Goal: Information Seeking & Learning: Learn about a topic

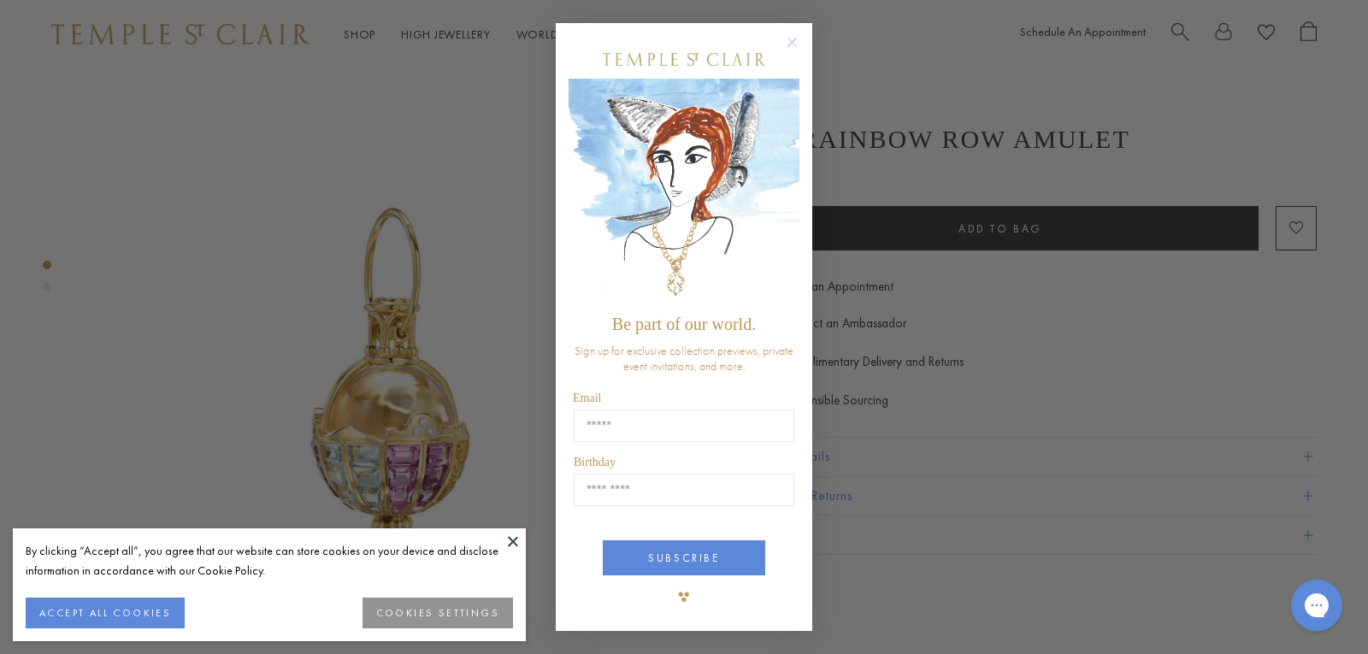
click at [793, 39] on circle "Close dialog" at bounding box center [792, 42] width 21 height 21
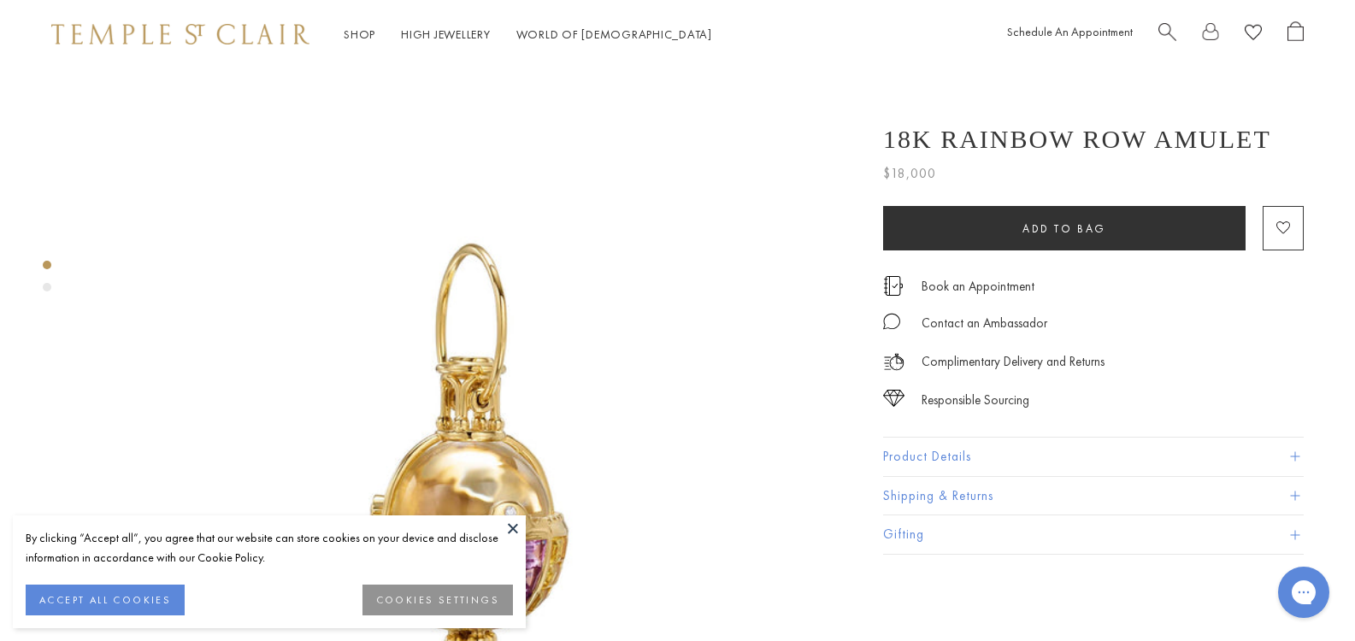
click at [146, 600] on button "ACCEPT ALL COOKIES" at bounding box center [105, 600] width 159 height 31
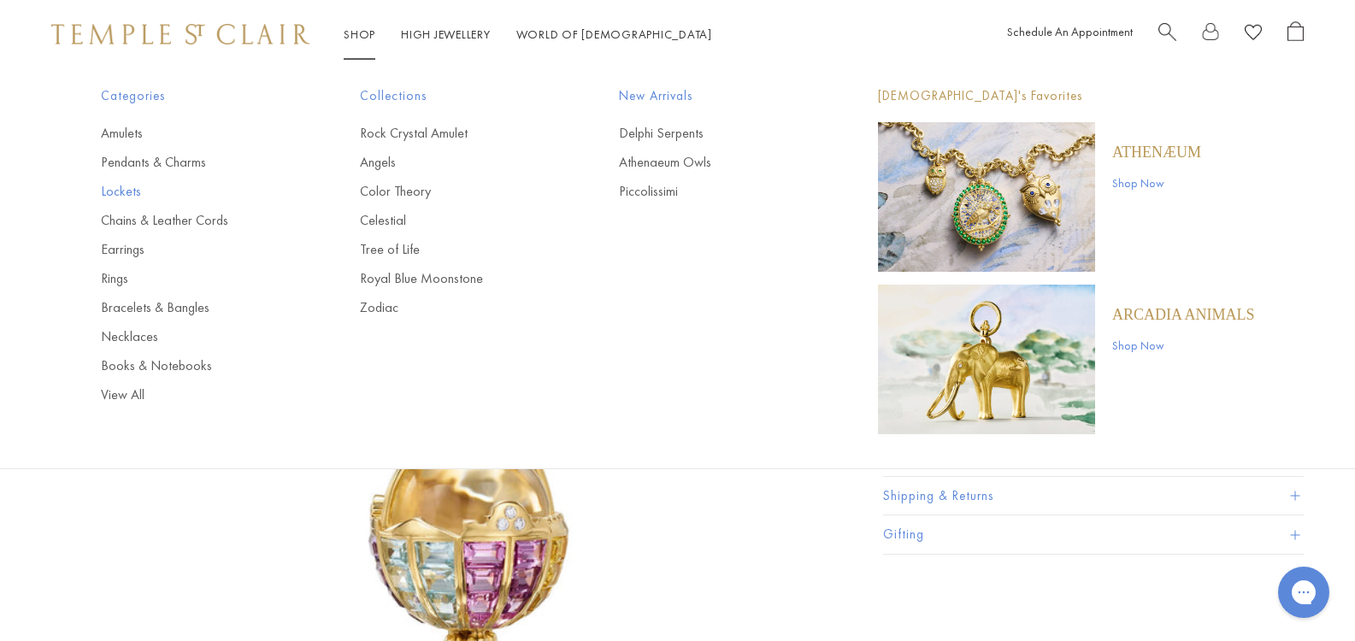
click at [129, 187] on link "Lockets" at bounding box center [196, 191] width 191 height 19
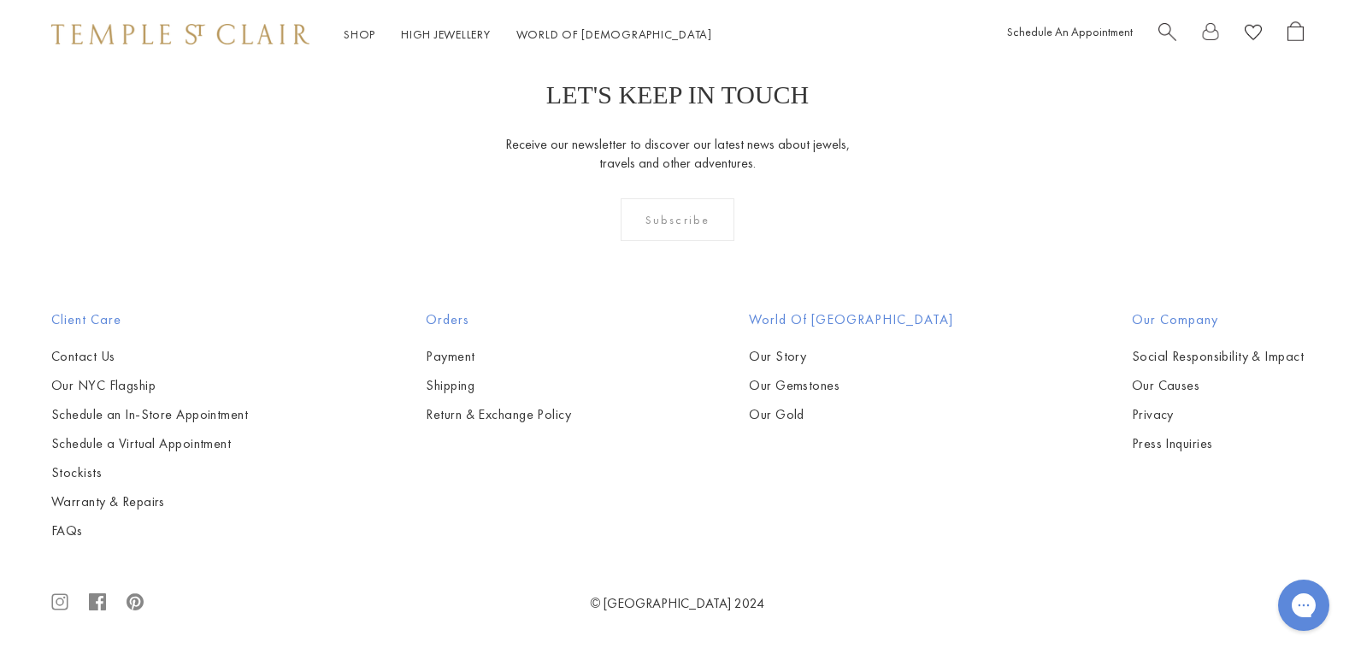
scroll to position [1796, 0]
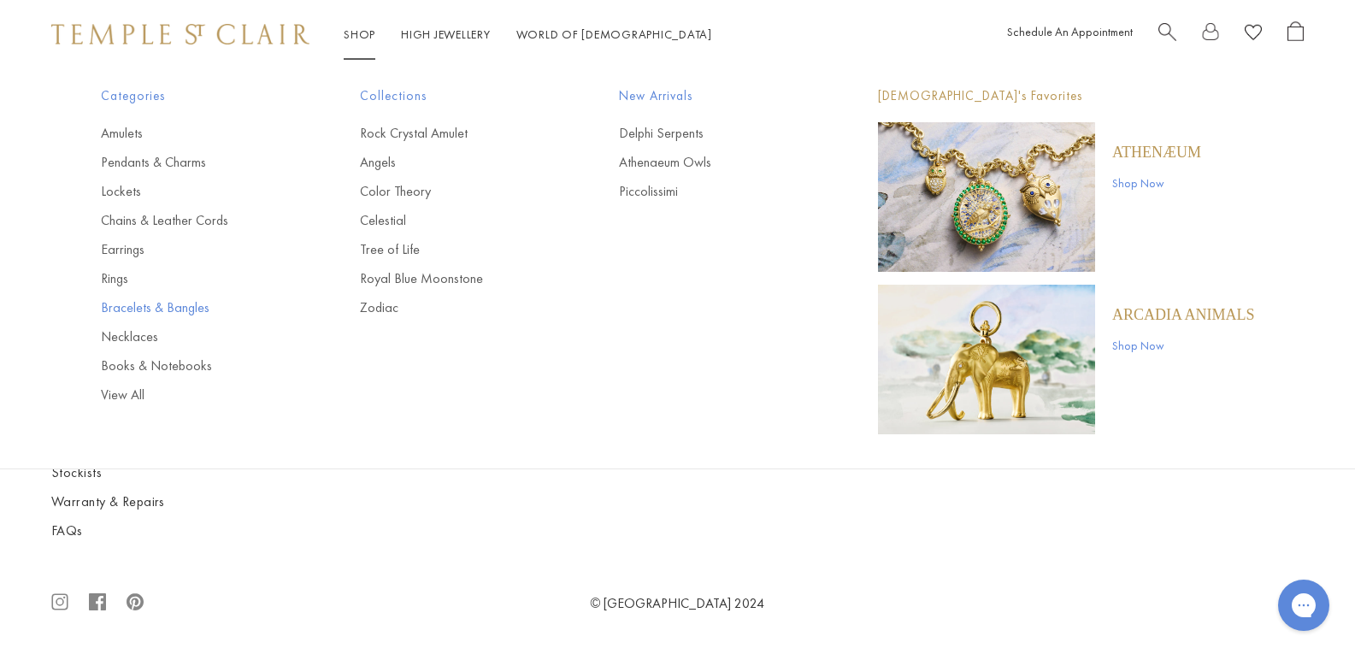
click at [135, 301] on link "Bracelets & Bangles" at bounding box center [196, 307] width 191 height 19
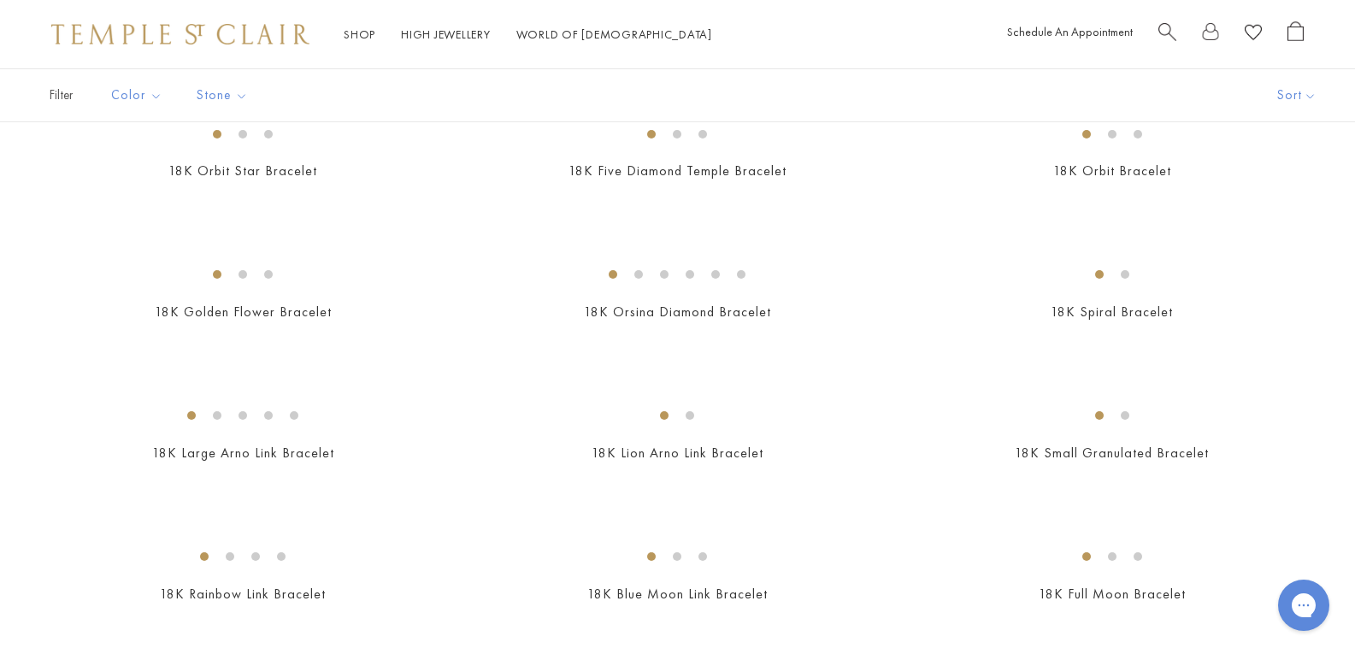
scroll to position [684, 0]
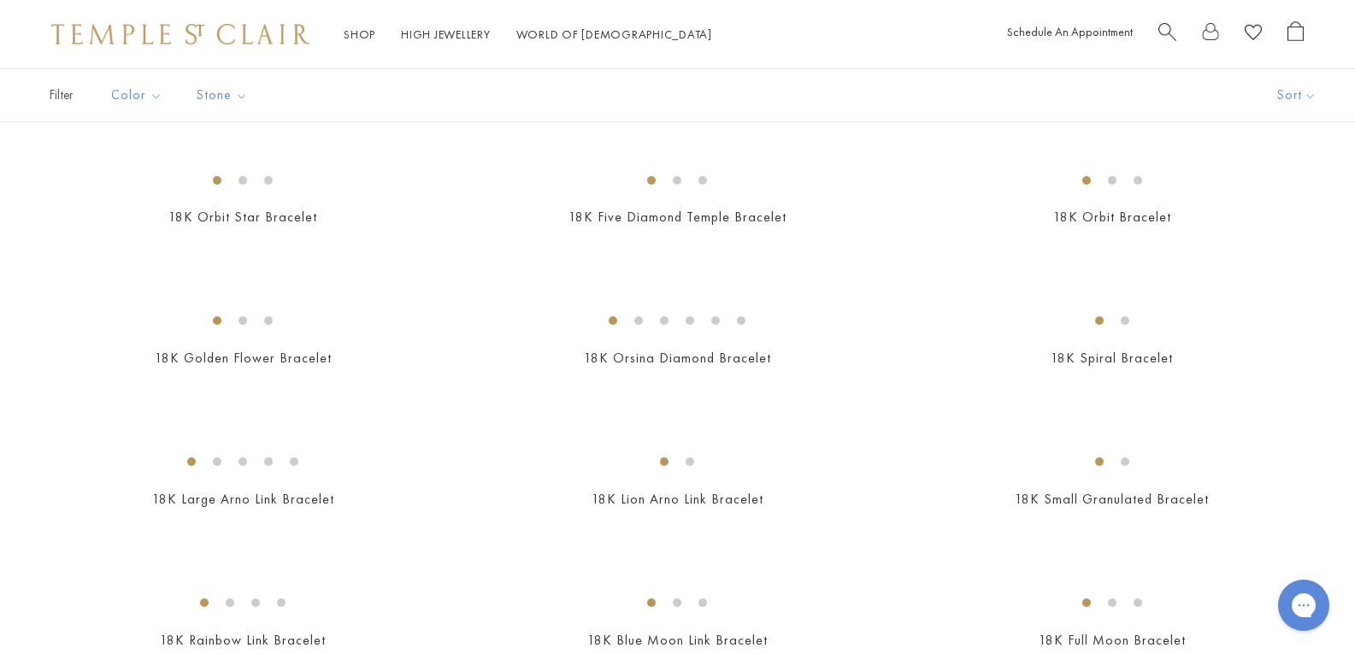
click at [0, 0] on img at bounding box center [0, 0] width 0 height 0
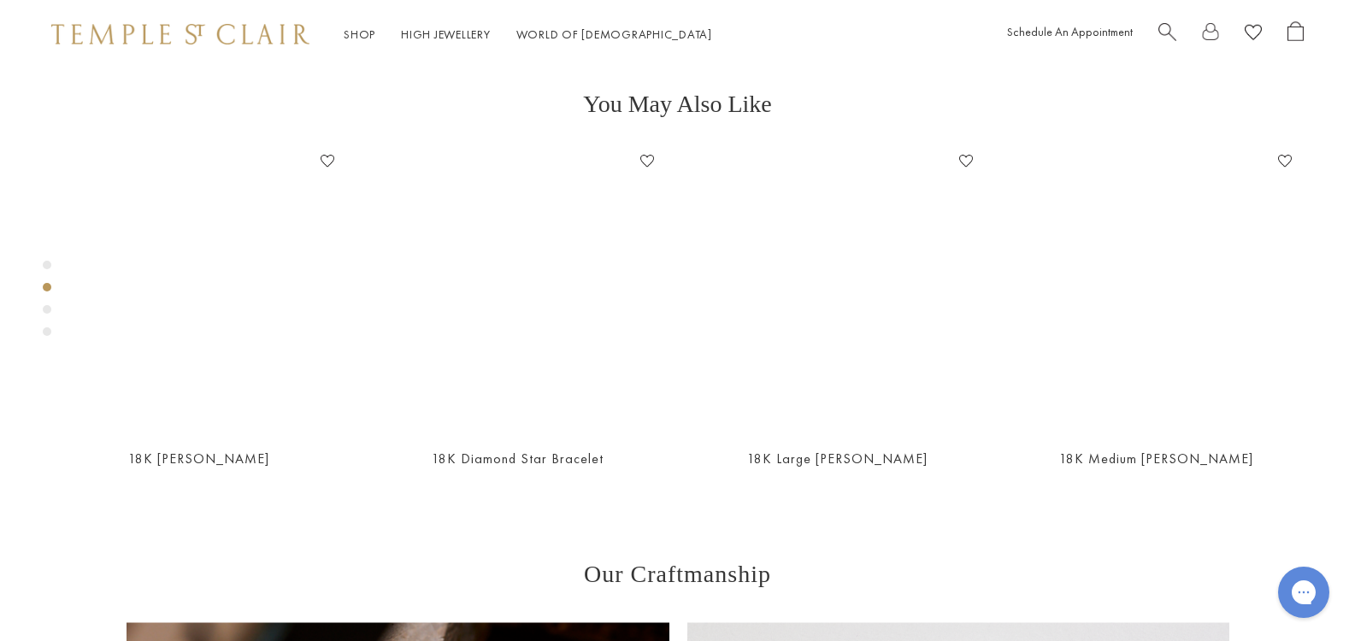
scroll to position [667, 0]
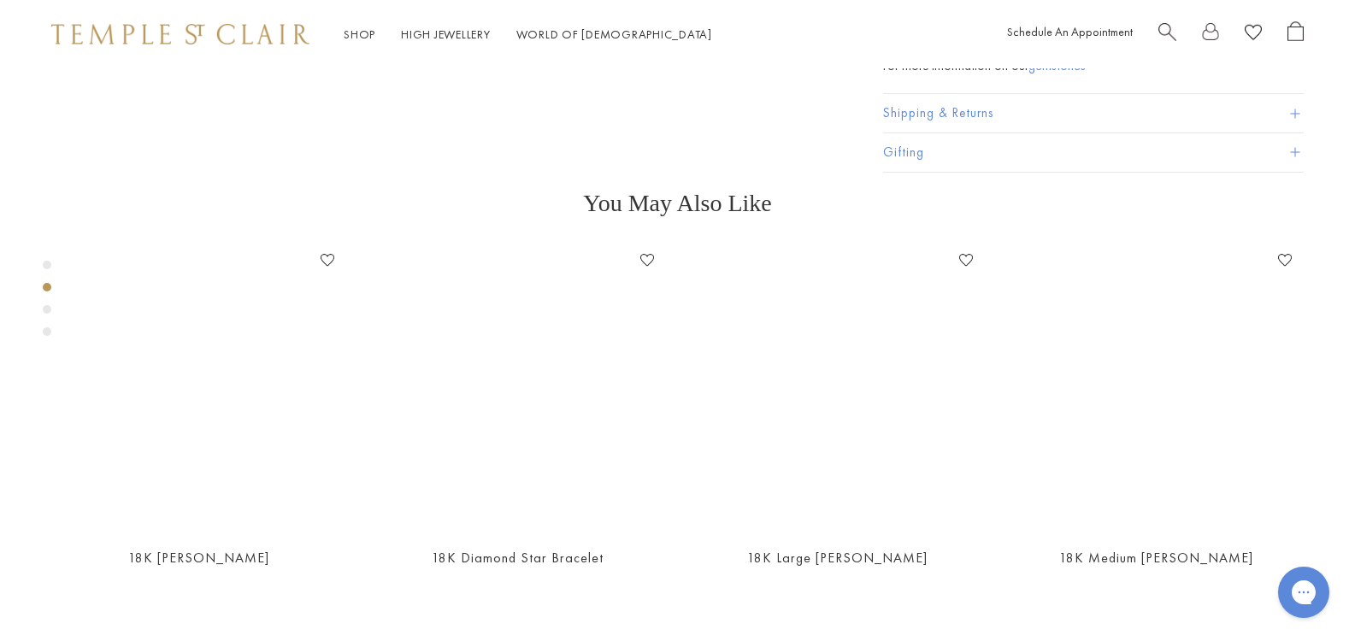
scroll to position [838, 0]
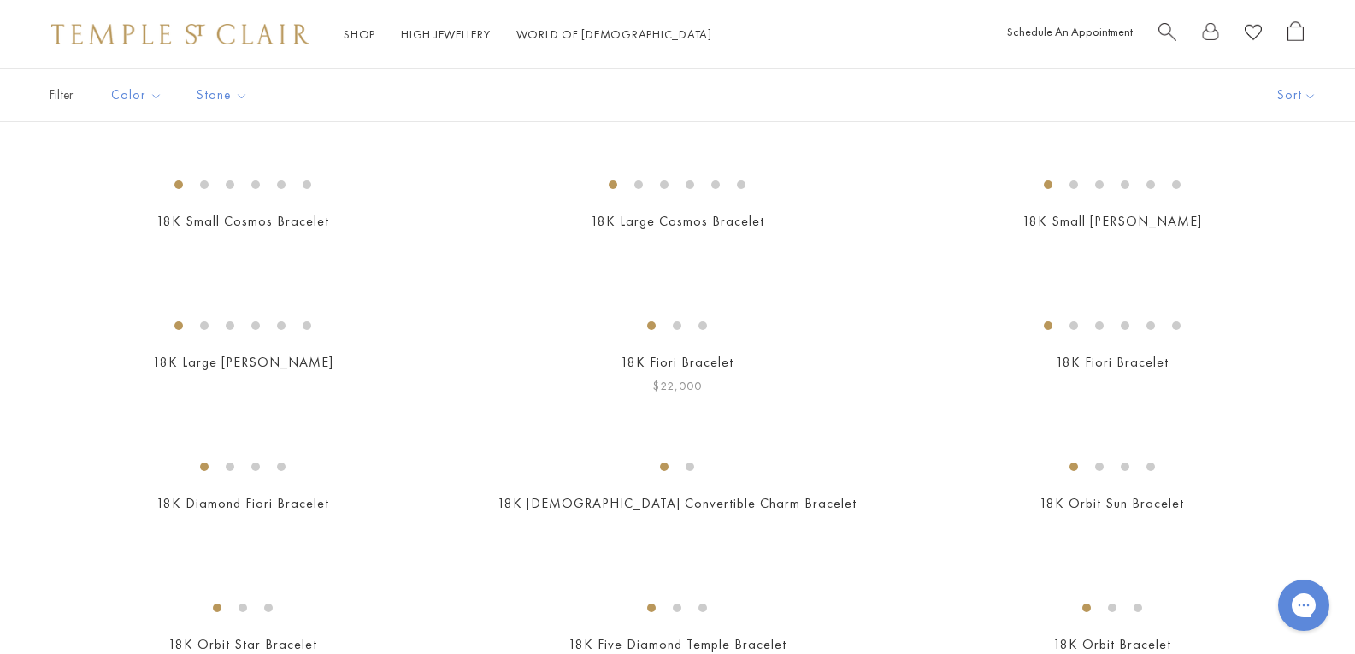
scroll to position [171, 0]
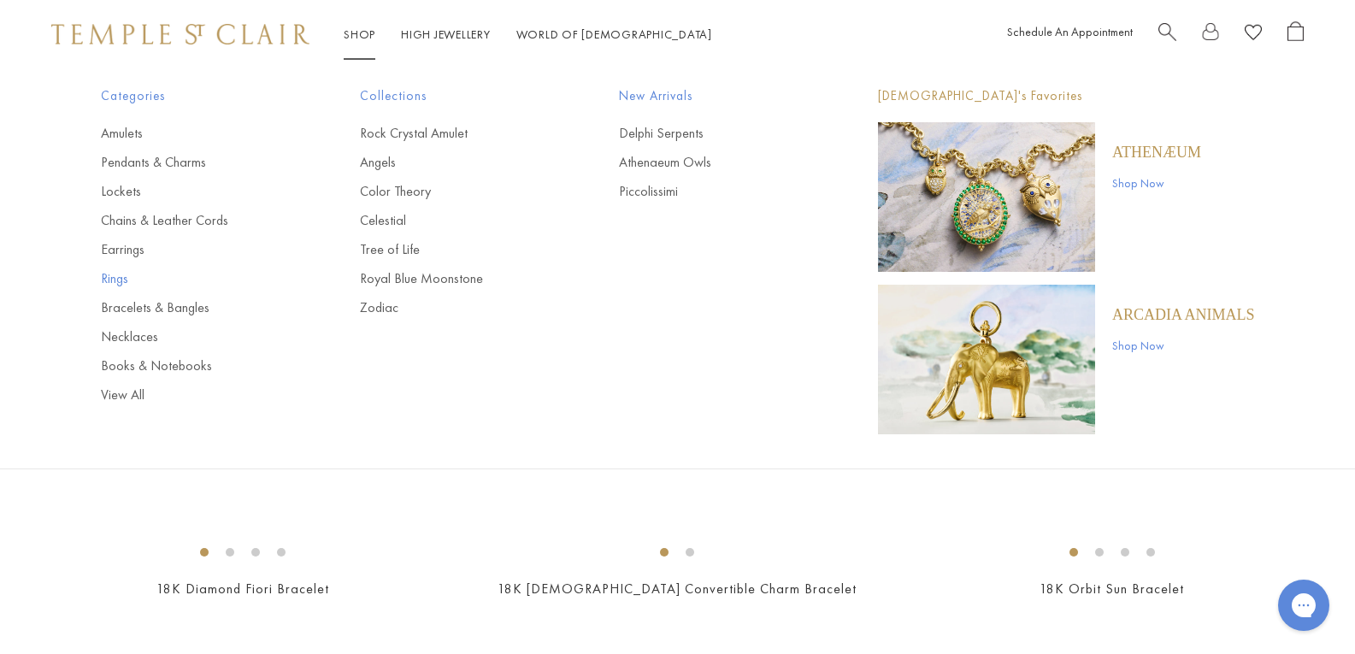
click at [121, 282] on link "Rings" at bounding box center [196, 278] width 191 height 19
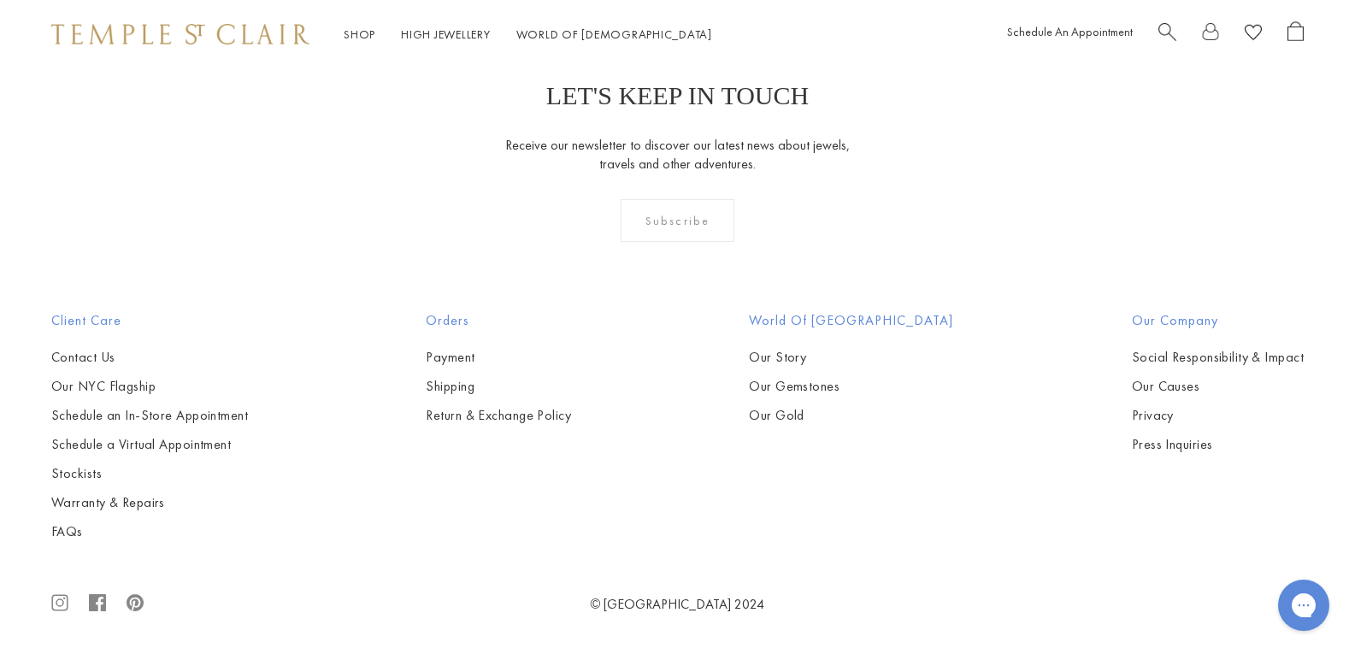
scroll to position [7183, 0]
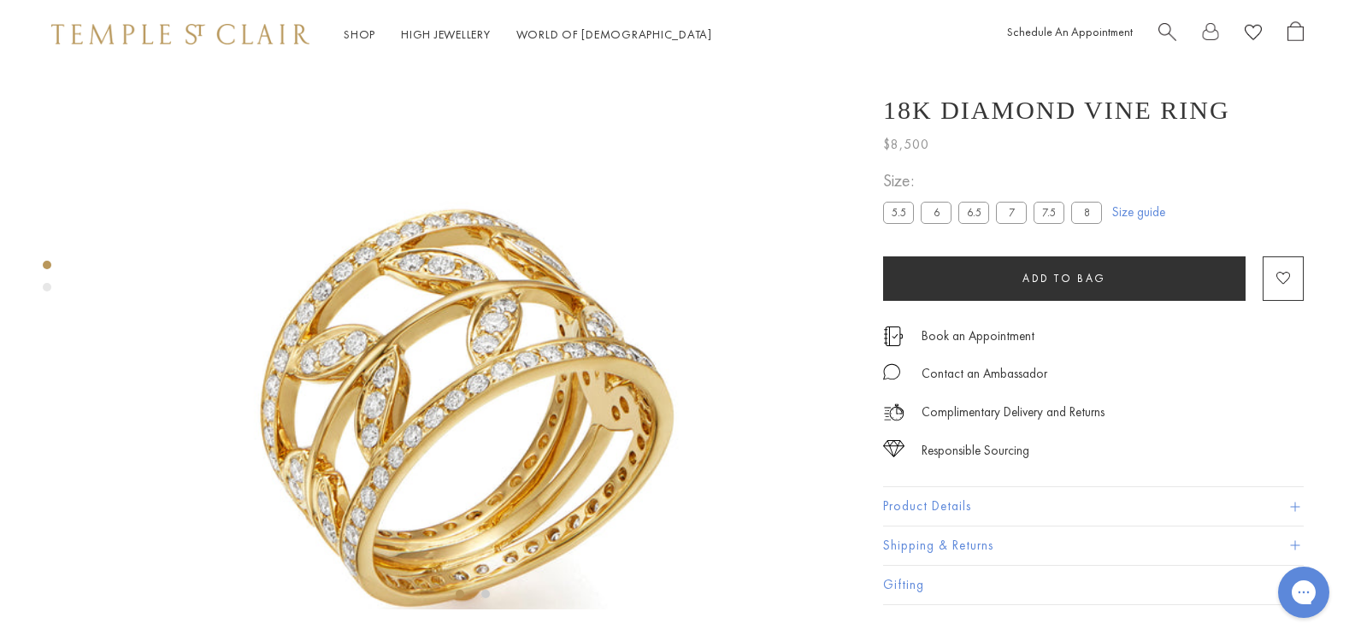
scroll to position [68, 0]
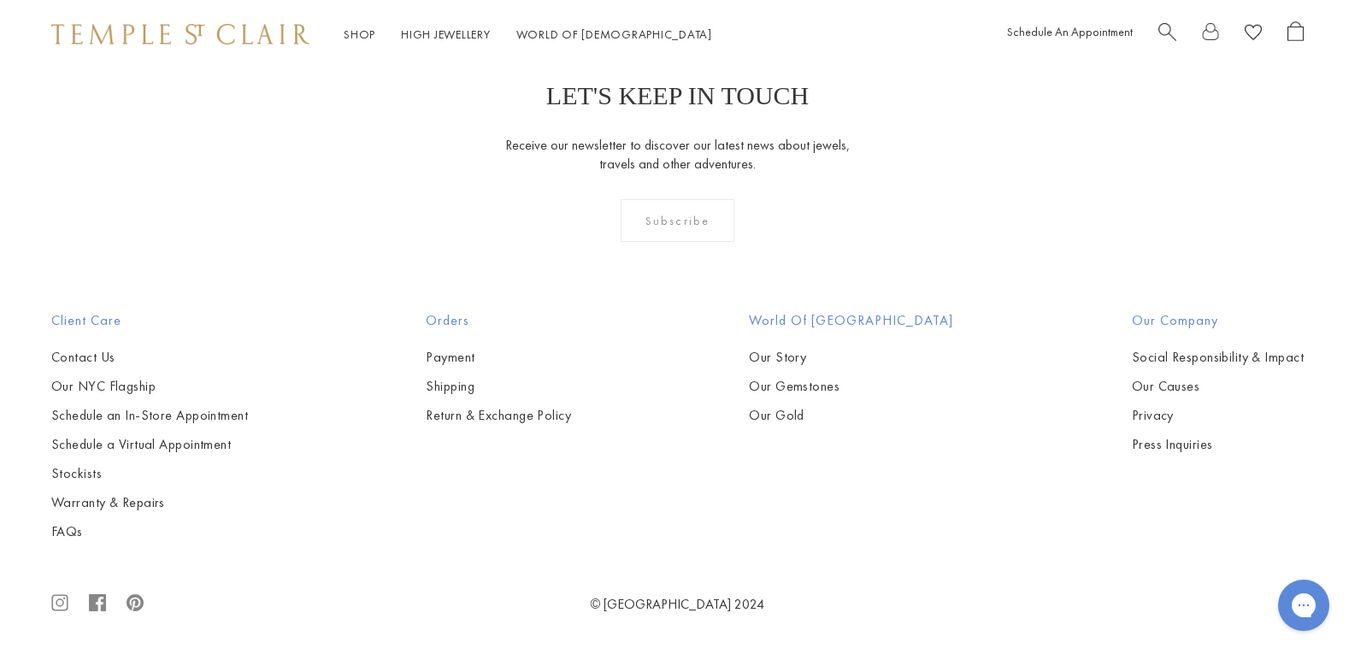
scroll to position [4874, 0]
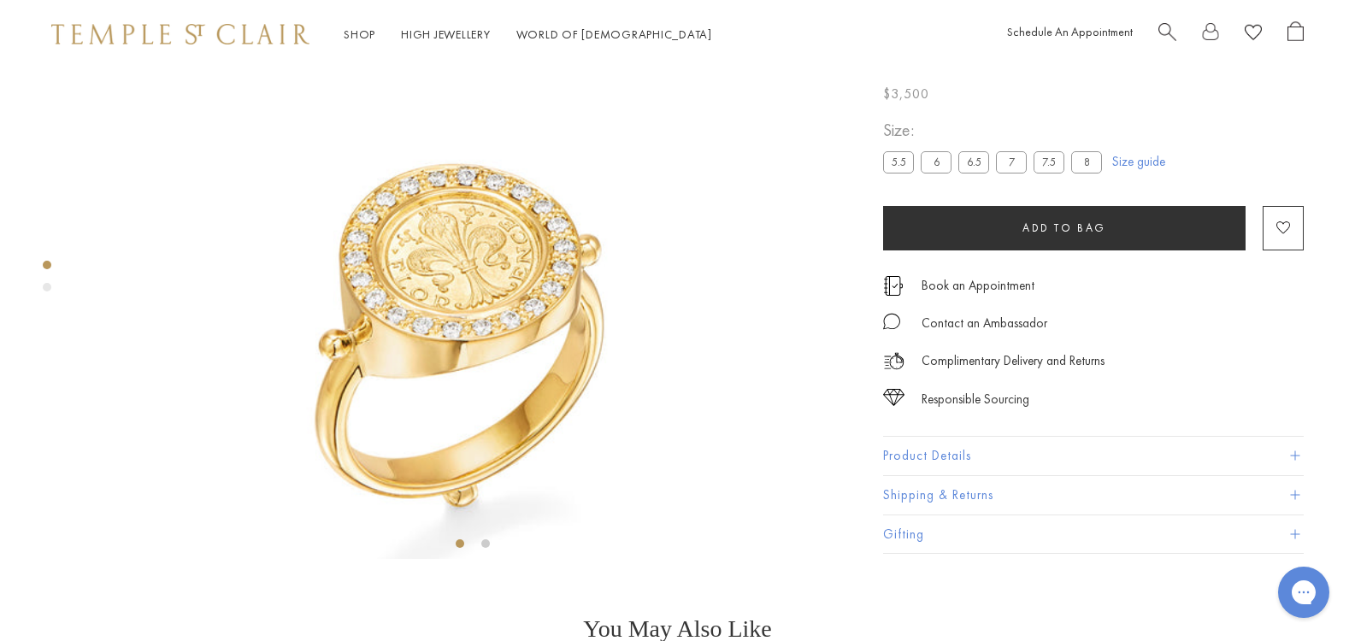
scroll to position [154, 0]
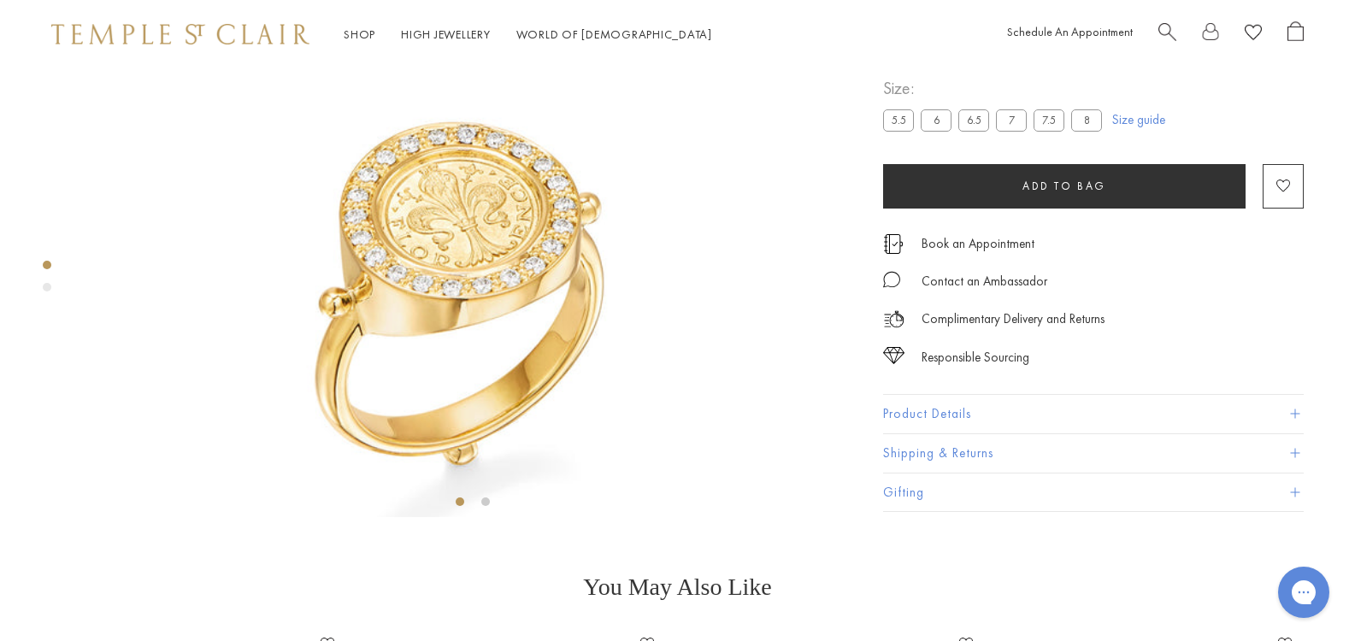
click at [883, 434] on button "Product Details" at bounding box center [1093, 415] width 421 height 38
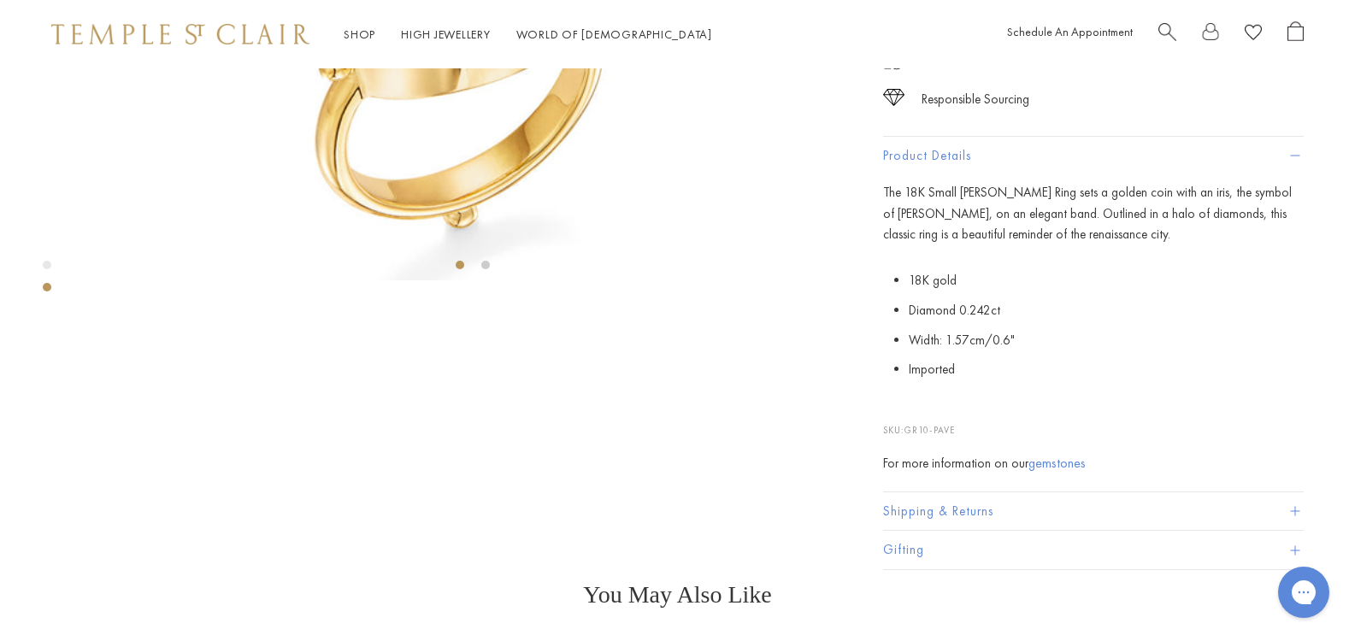
scroll to position [410, 0]
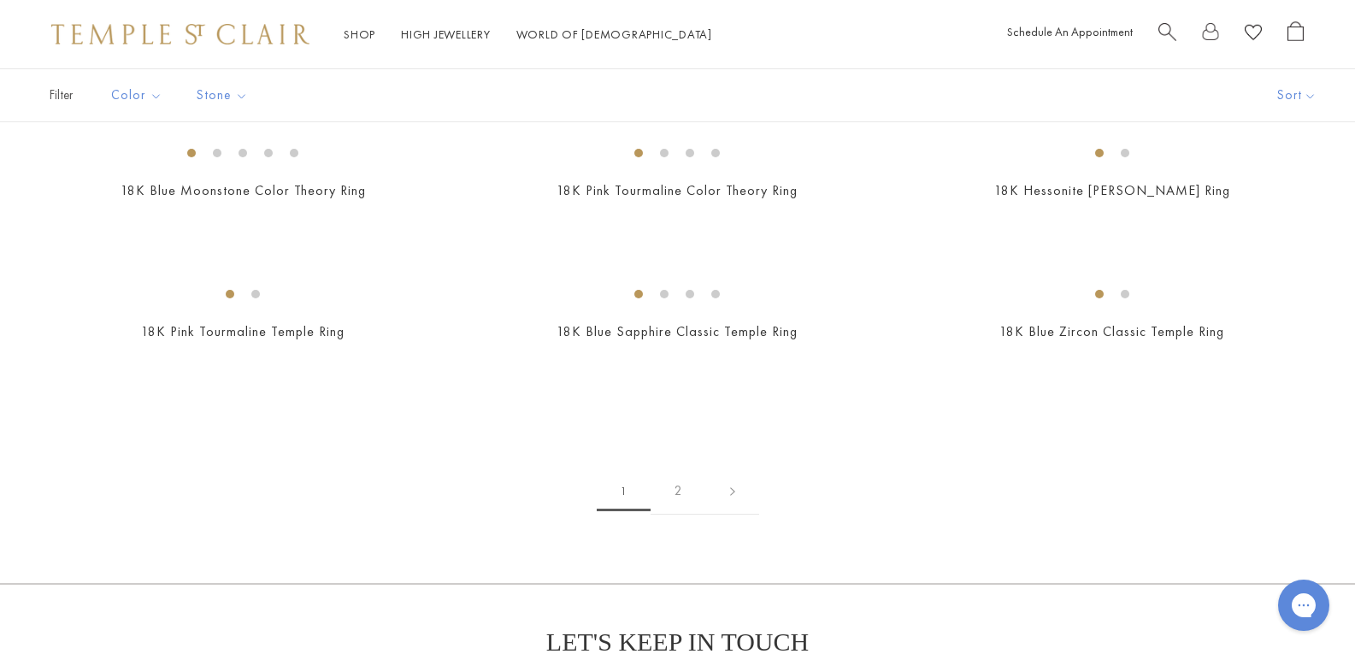
scroll to position [1798, 0]
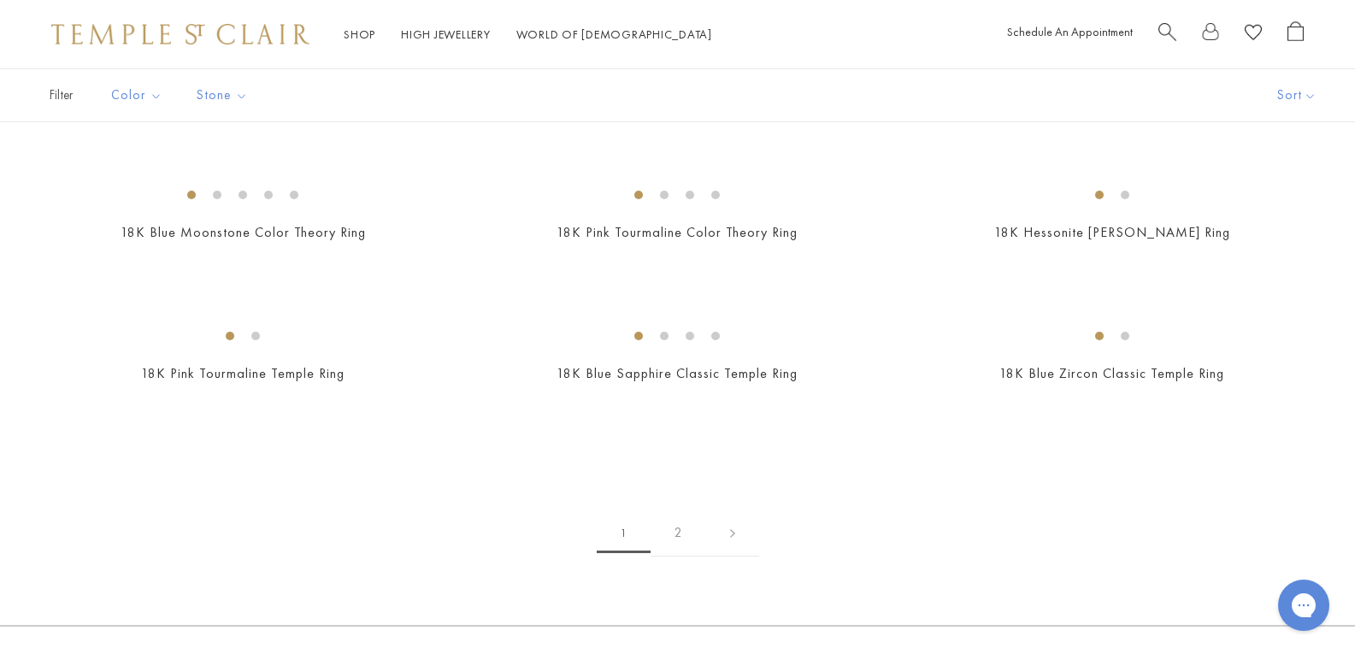
click at [0, 0] on img at bounding box center [0, 0] width 0 height 0
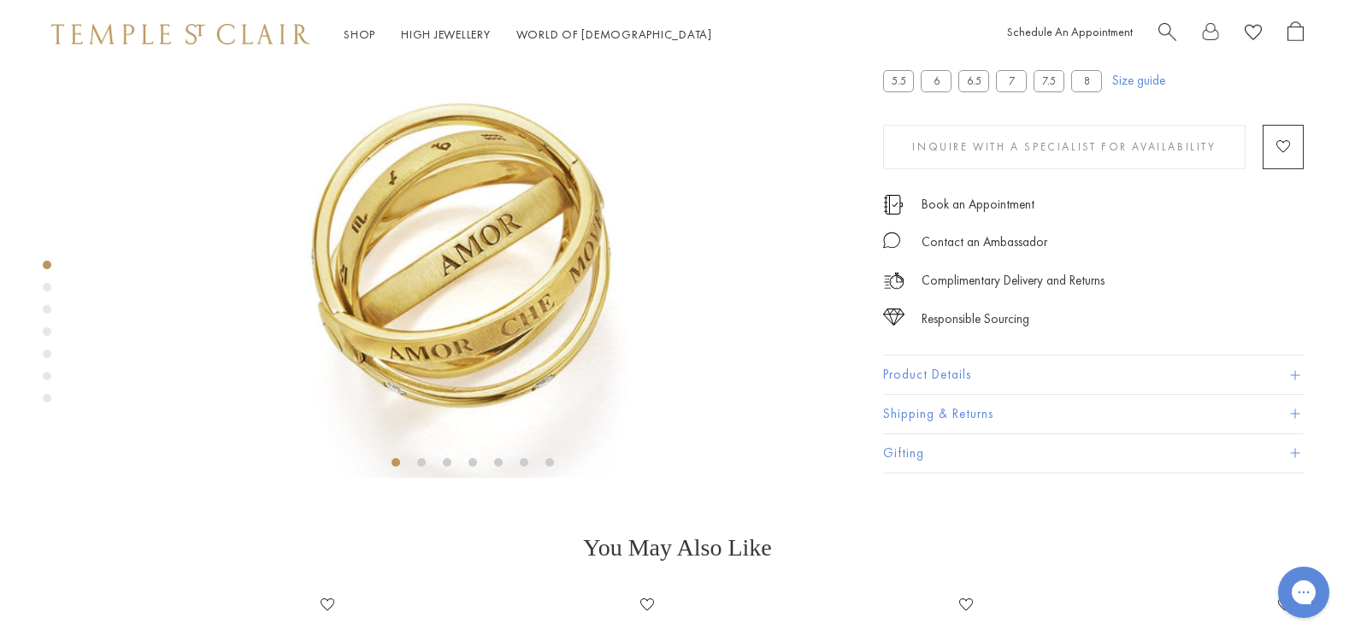
scroll to position [239, 0]
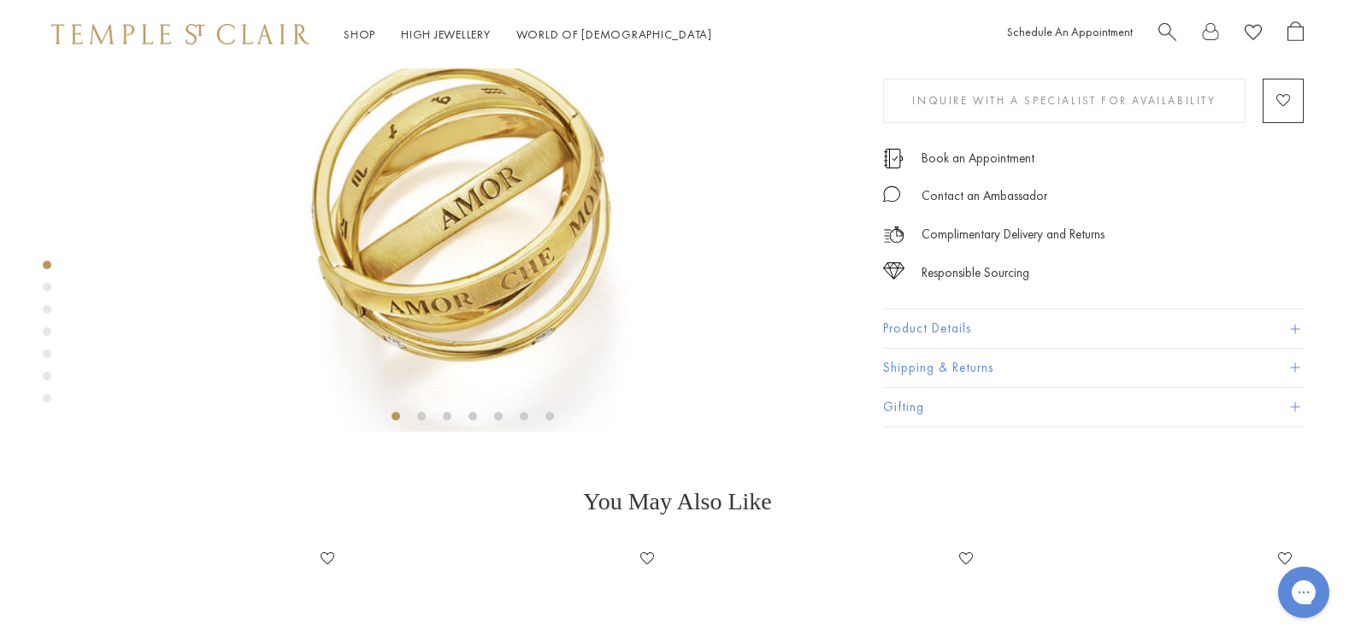
click at [883, 349] on button "Product Details" at bounding box center [1093, 329] width 421 height 38
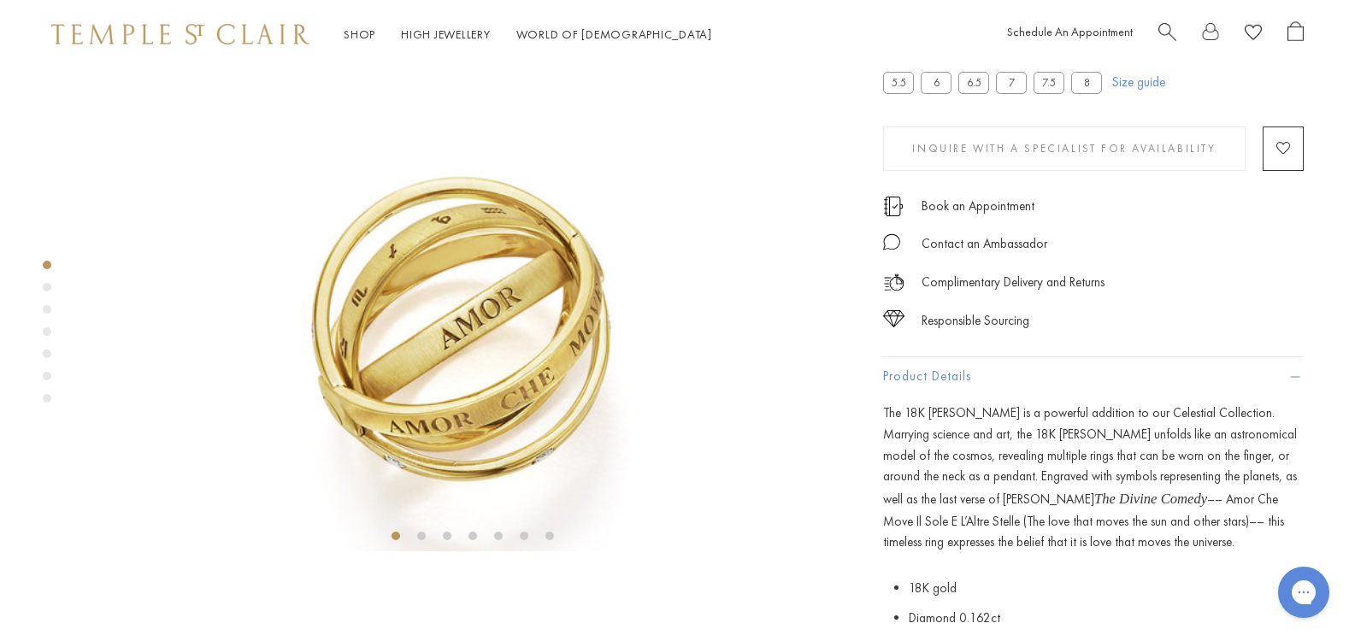
scroll to position [0, 0]
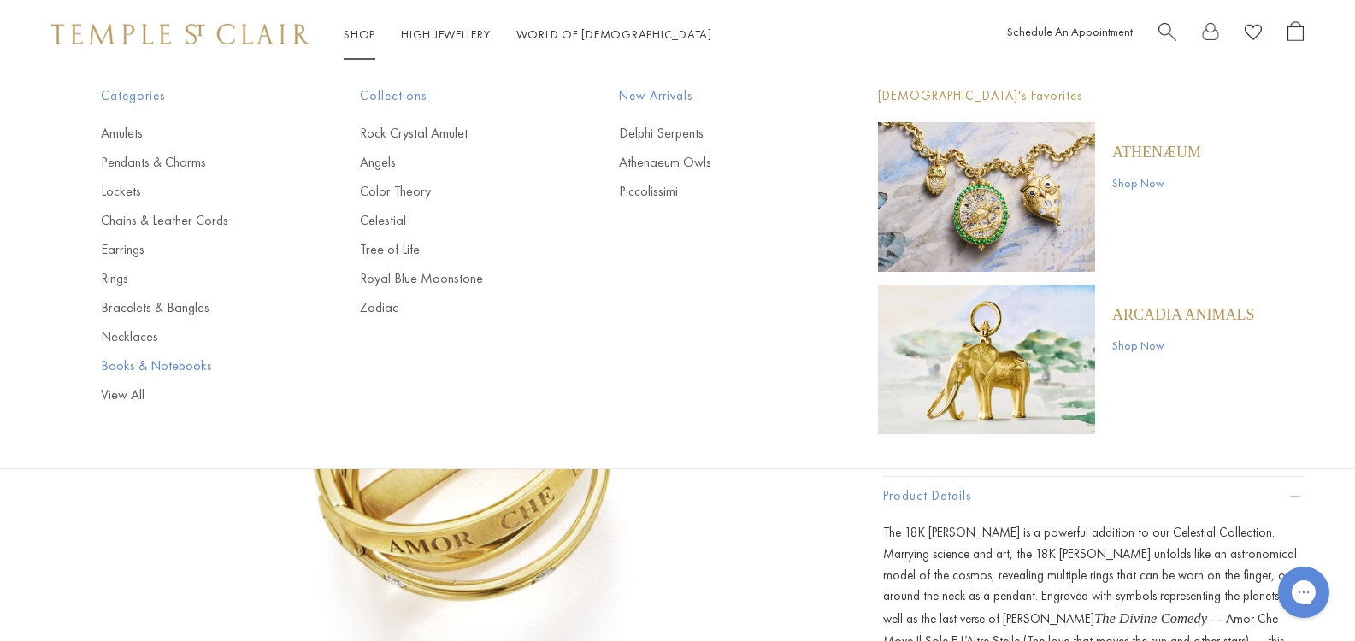
click at [203, 362] on link "Books & Notebooks" at bounding box center [196, 366] width 191 height 19
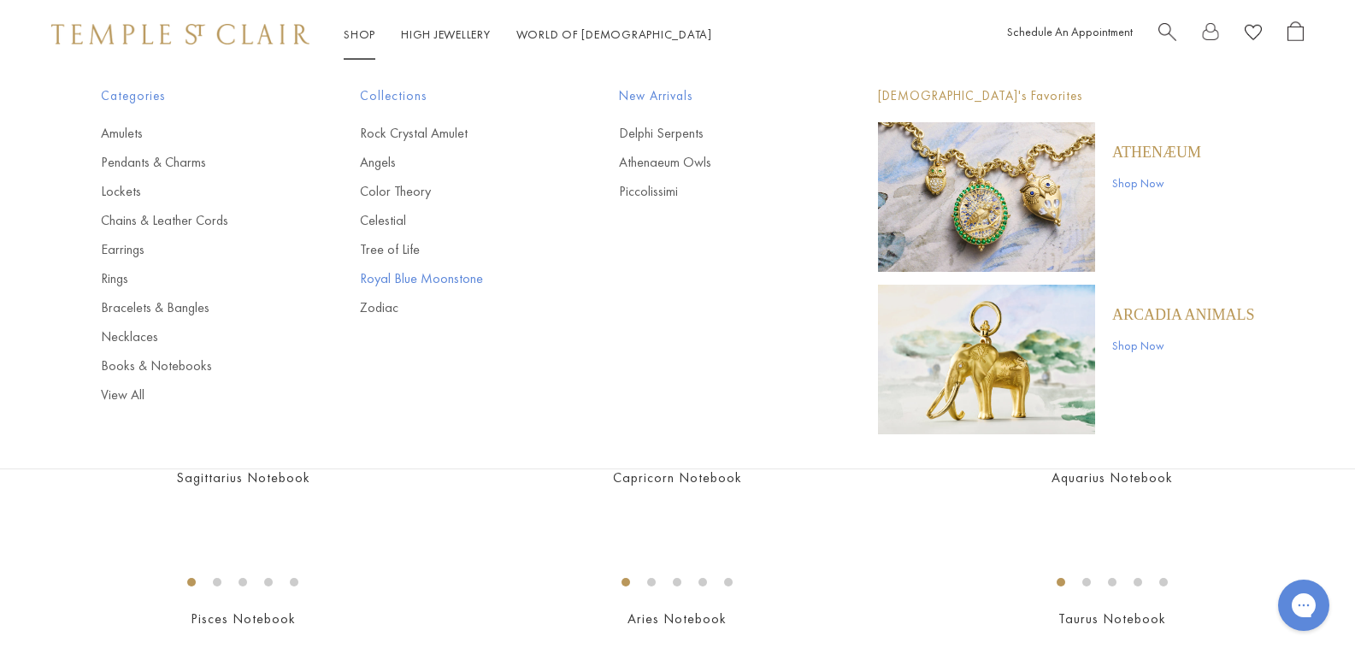
click at [398, 276] on link "Royal Blue Moonstone" at bounding box center [455, 278] width 191 height 19
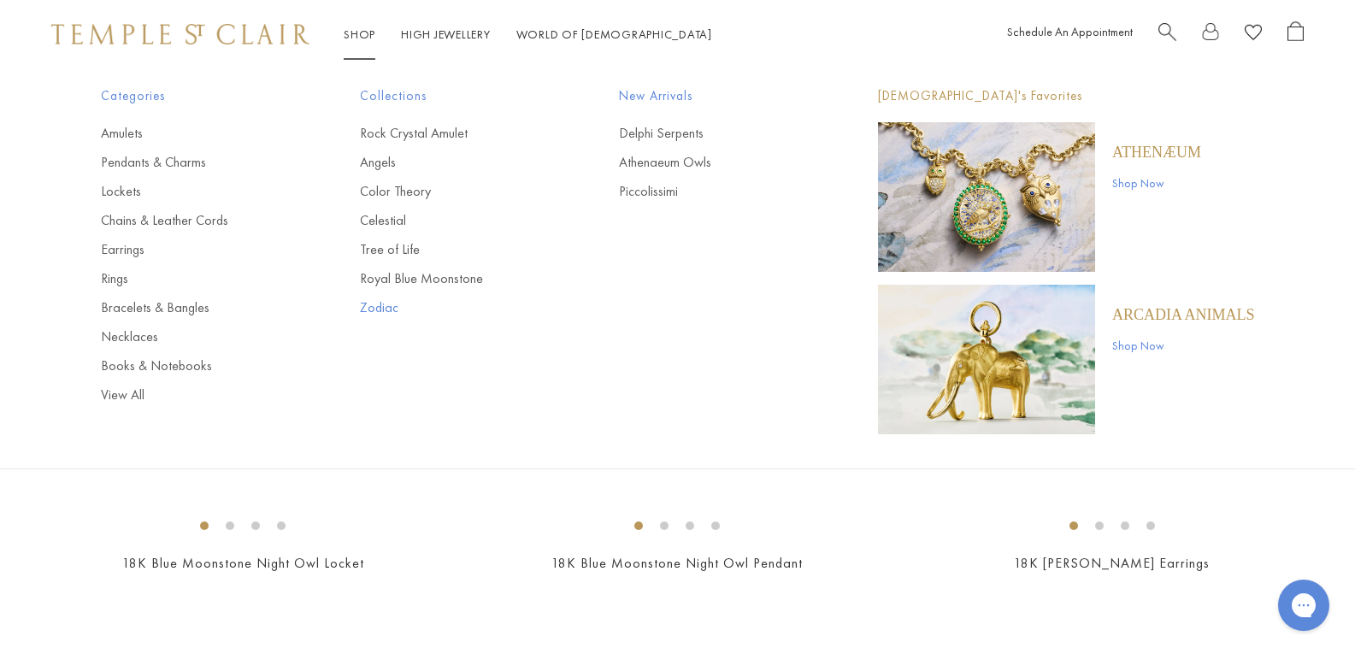
click at [394, 312] on link "Zodiac" at bounding box center [455, 307] width 191 height 19
click at [210, 215] on link "Chains & Leather Cords" at bounding box center [196, 220] width 191 height 19
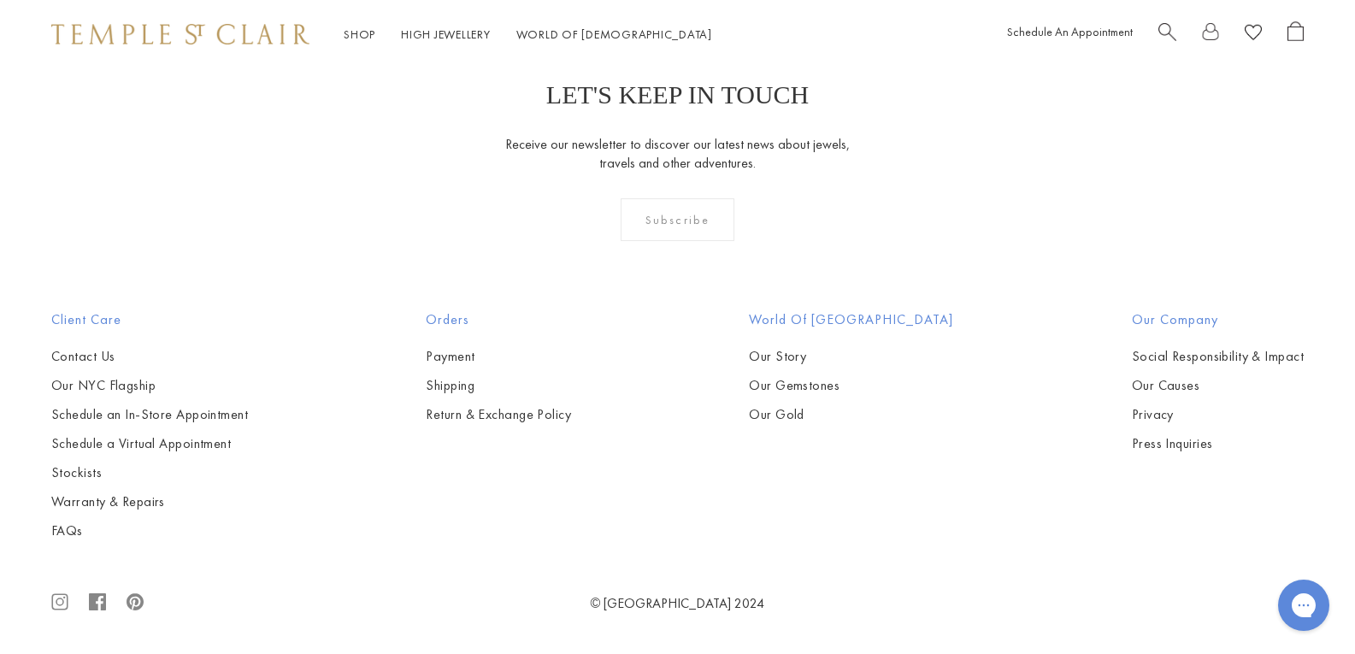
scroll to position [3506, 0]
click at [467, 27] on link "High Jewellery High Jewellery" at bounding box center [446, 34] width 90 height 15
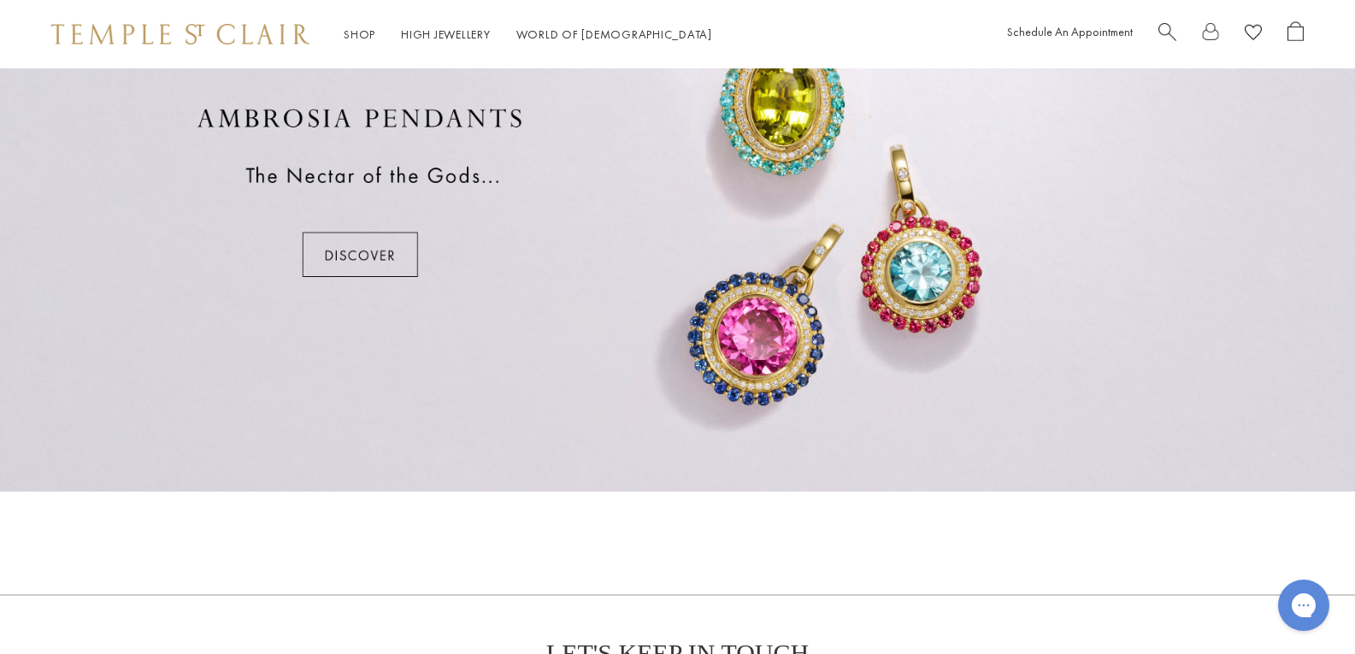
scroll to position [1539, 0]
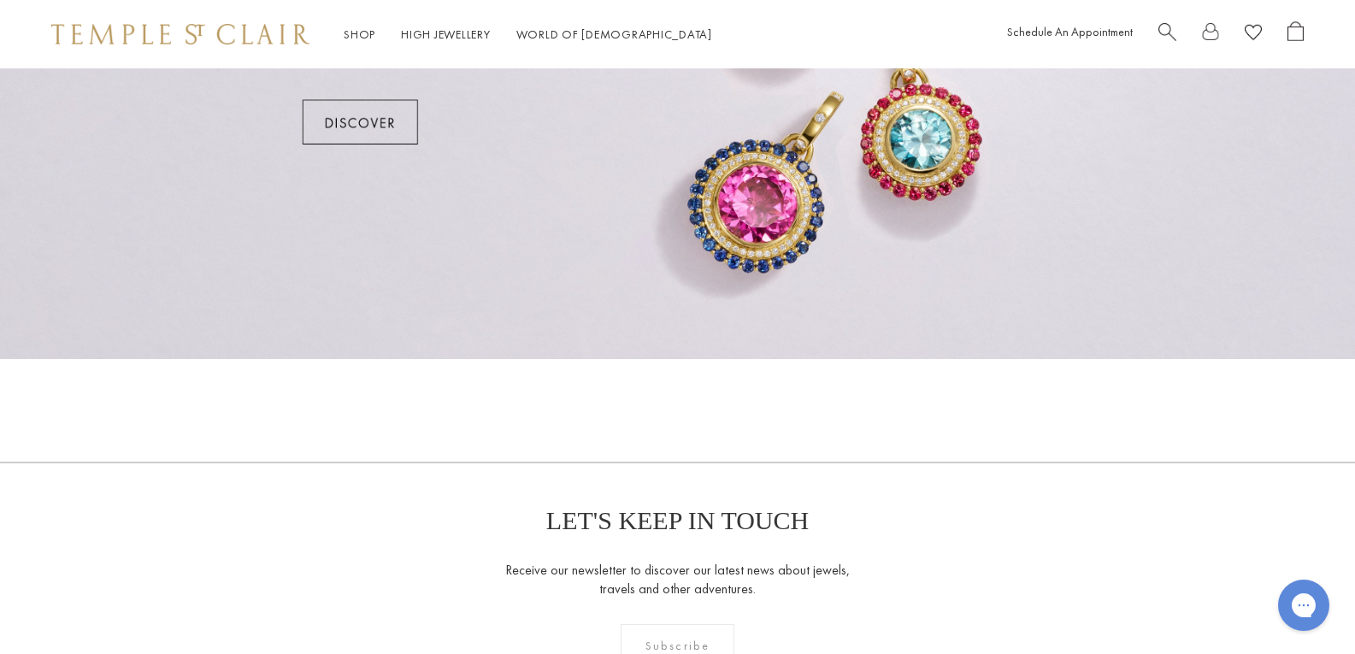
click at [377, 119] on div at bounding box center [677, 60] width 1355 height 599
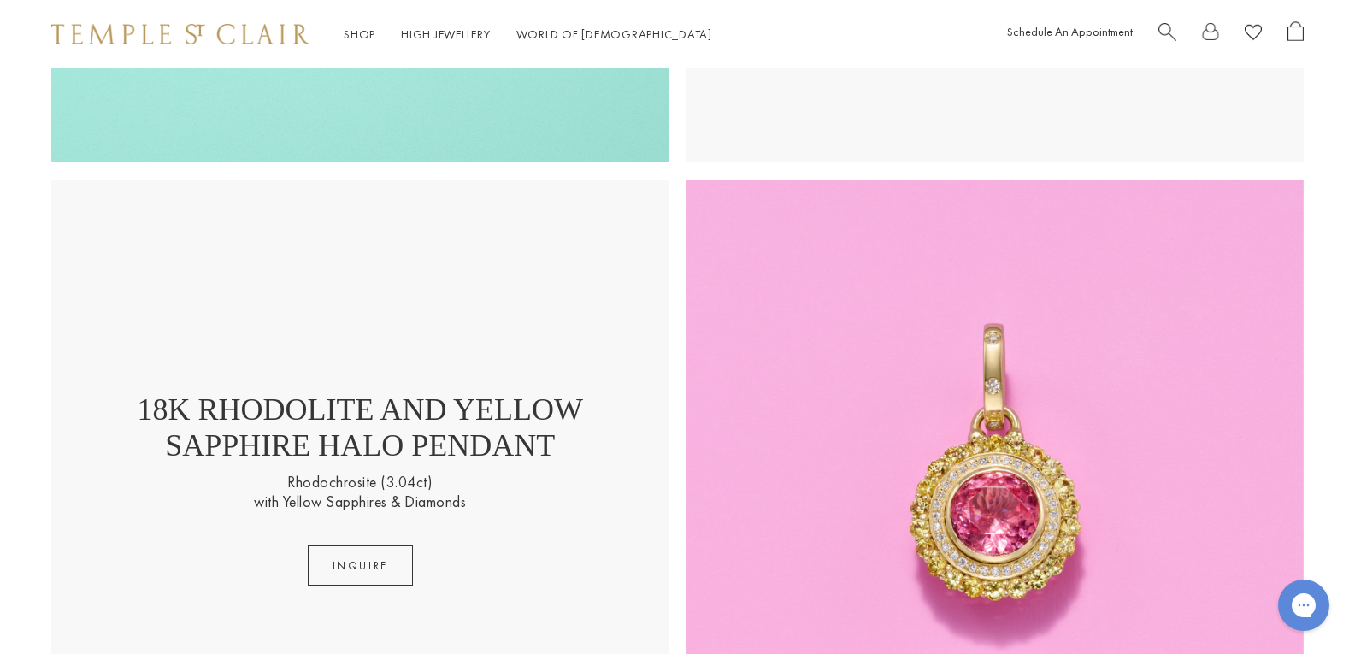
scroll to position [3164, 0]
